Goal: Information Seeking & Learning: Learn about a topic

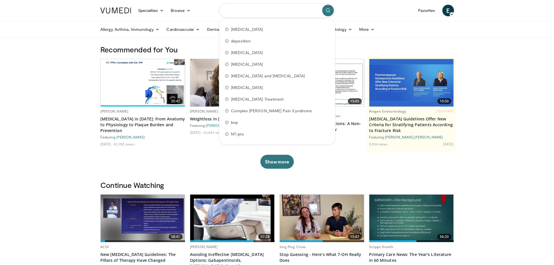
click at [292, 10] on input "Search topics, interventions" at bounding box center [277, 10] width 116 height 14
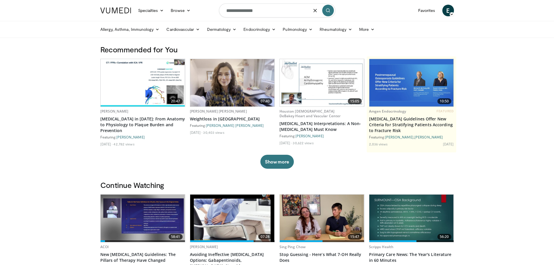
type input "**********"
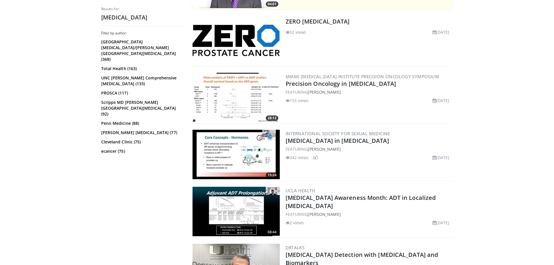
scroll to position [116, 0]
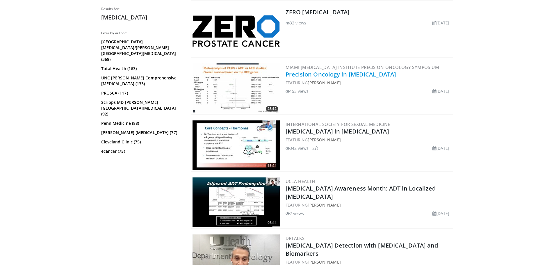
click at [324, 73] on link "Precision Oncology in [MEDICAL_DATA]" at bounding box center [341, 74] width 111 height 8
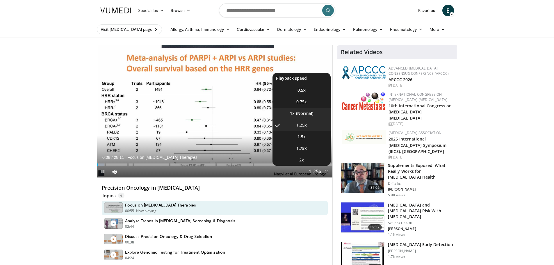
click at [301, 115] on li "1x" at bounding box center [302, 114] width 58 height 12
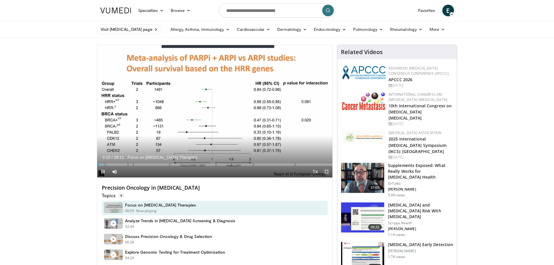
click at [328, 172] on span "Video Player" at bounding box center [327, 172] width 12 height 12
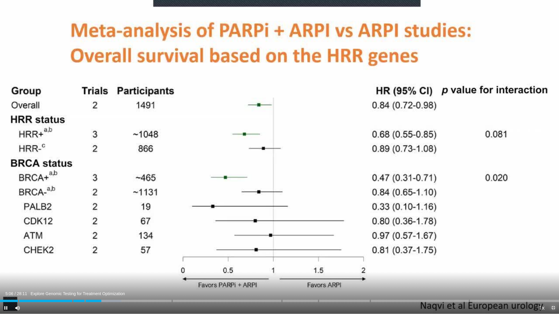
click at [554, 265] on span "Video Player" at bounding box center [553, 308] width 12 height 12
